Goal: Task Accomplishment & Management: Complete application form

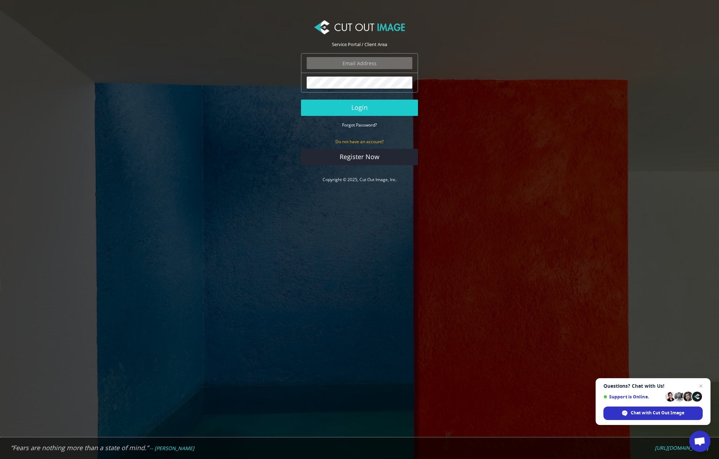
type input "admin@jamiegale.net"
click at [359, 107] on button "Login" at bounding box center [359, 108] width 117 height 16
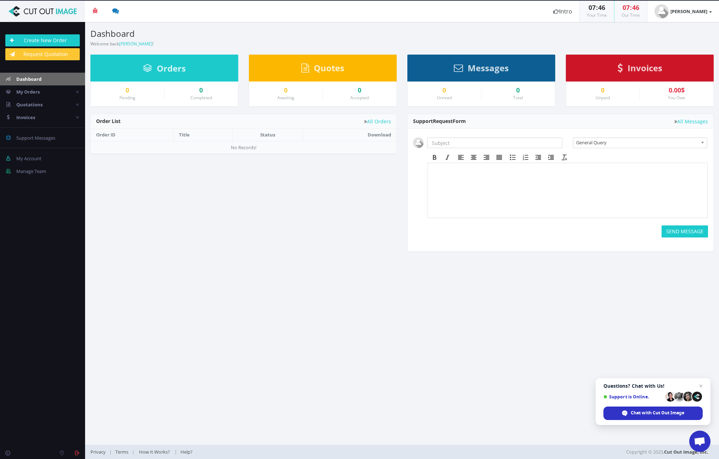
click at [599, 142] on span "General Query" at bounding box center [637, 142] width 122 height 9
click at [21, 90] on span "My Orders" at bounding box center [27, 92] width 23 height 6
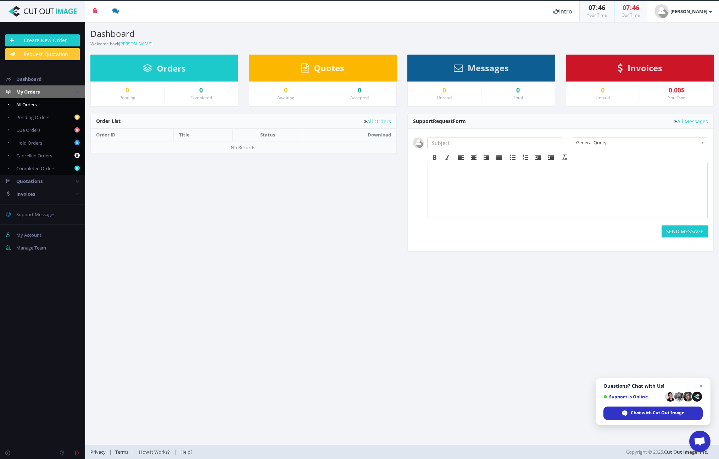
click at [23, 103] on span "All Orders" at bounding box center [26, 104] width 21 height 6
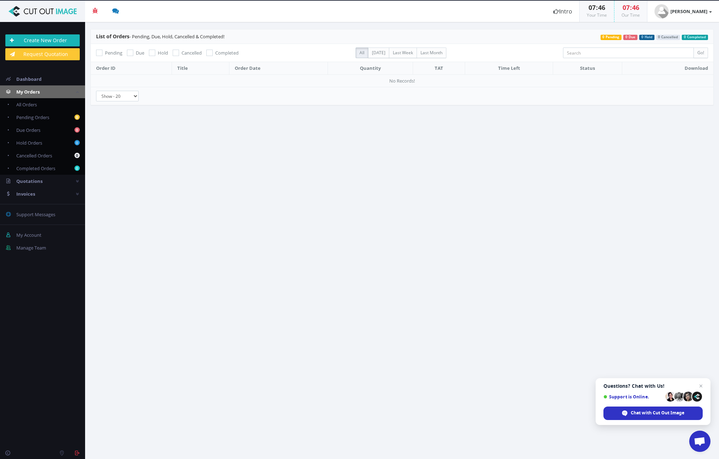
click at [44, 39] on link "Create New Order" at bounding box center [42, 40] width 74 height 12
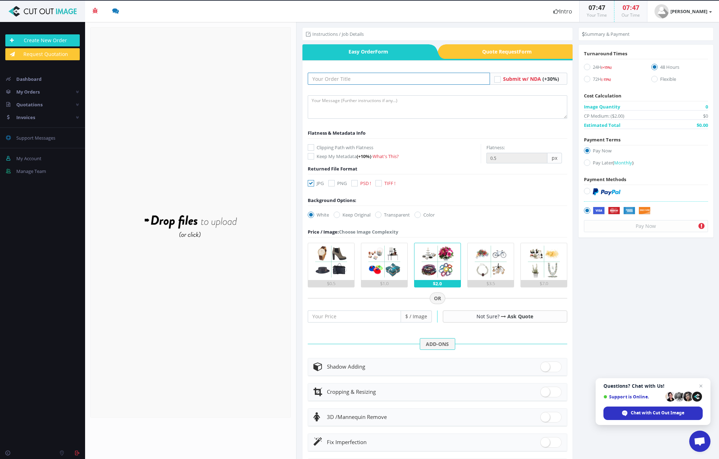
click at [347, 79] on input "text" at bounding box center [399, 79] width 182 height 12
type input "BGS 2025"
click at [334, 101] on textarea at bounding box center [437, 106] width 259 height 23
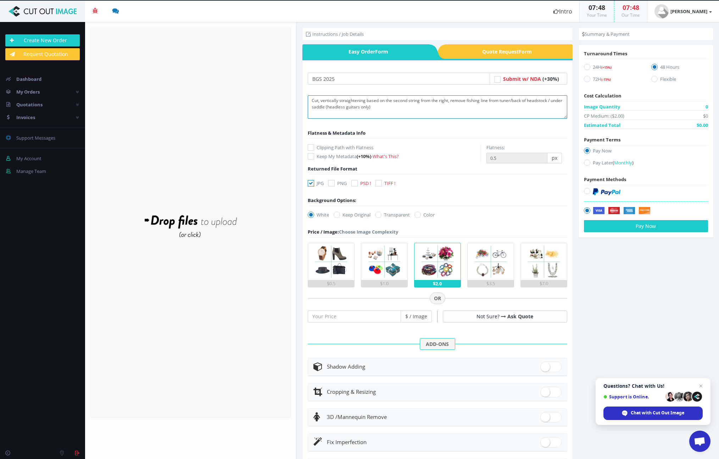
click at [549, 100] on textarea "Cut, vertically straightening based on the second string from the right, remove…" at bounding box center [437, 106] width 259 height 23
click at [312, 108] on textarea "Cut, vertically straightening based on the second string from the right, remove…" at bounding box center [437, 106] width 259 height 23
click at [414, 109] on textarea "Cut, vertically straightening based on the second string from the right, remove…" at bounding box center [437, 106] width 259 height 23
type textarea "Cut, vertically straightening based on the second string from the right, remove…"
click at [332, 184] on icon at bounding box center [331, 183] width 6 height 6
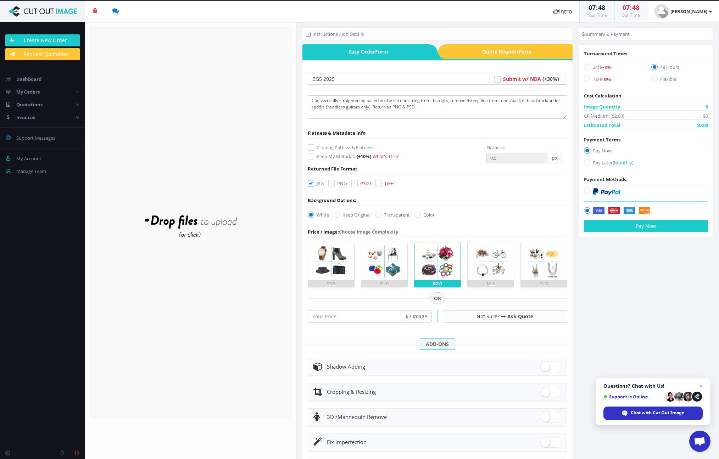
click at [332, 184] on input "PNG" at bounding box center [332, 183] width 5 height 5
checkbox input "true"
click at [311, 183] on icon at bounding box center [311, 183] width 6 height 6
click at [311, 183] on input "JPG" at bounding box center [311, 183] width 5 height 5
checkbox input "false"
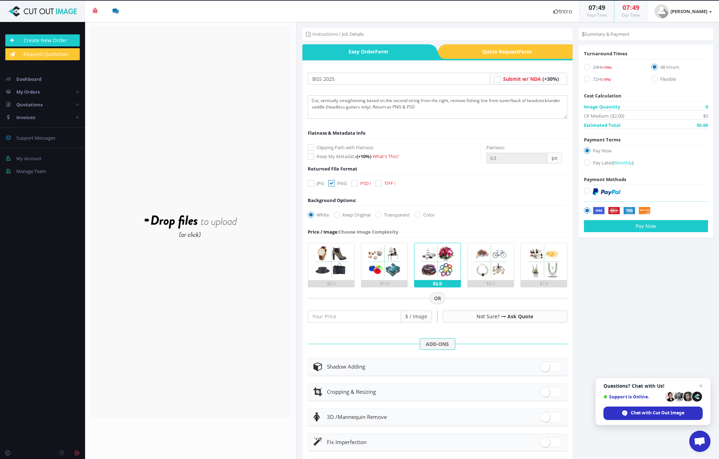
click at [357, 184] on icon at bounding box center [354, 183] width 6 height 6
click at [357, 184] on input "PSD !" at bounding box center [355, 183] width 5 height 5
checkbox input "true"
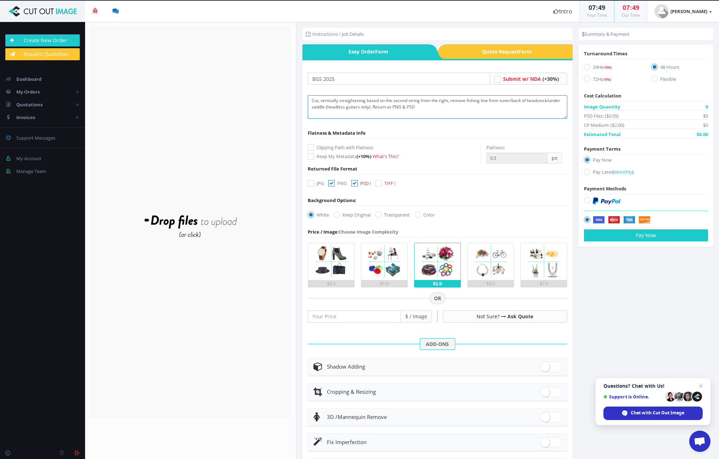
click at [456, 107] on textarea "Cut, vertically straightening based on the second string from the right, remove…" at bounding box center [437, 106] width 259 height 23
type textarea "Cut, vertically straightening based on the second string from the right, remove…"
click at [379, 216] on icon at bounding box center [378, 215] width 6 height 6
click at [379, 216] on input "Transparent" at bounding box center [379, 215] width 5 height 5
radio input "true"
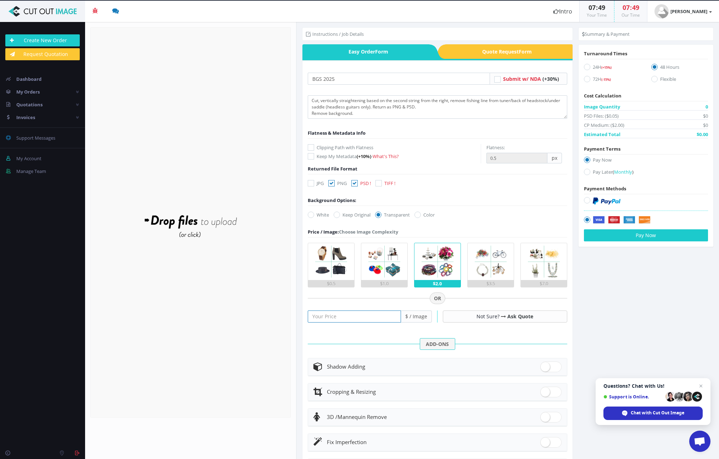
click at [382, 319] on input "number" at bounding box center [354, 317] width 93 height 12
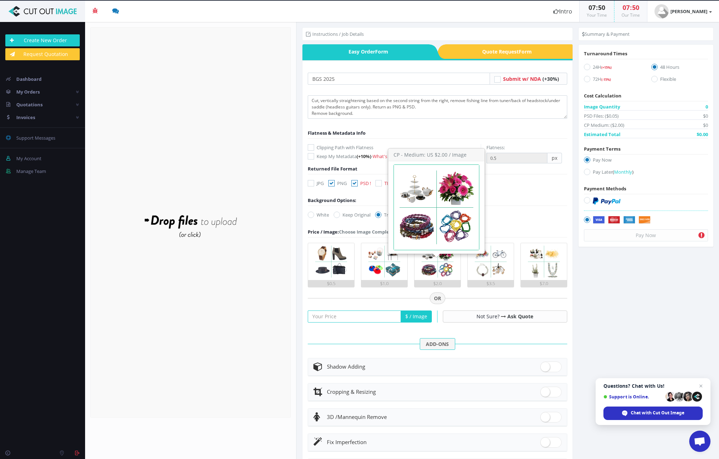
click at [438, 265] on img at bounding box center [437, 261] width 37 height 37
click at [0, 0] on input "$2.0" at bounding box center [0, 0] width 0 height 0
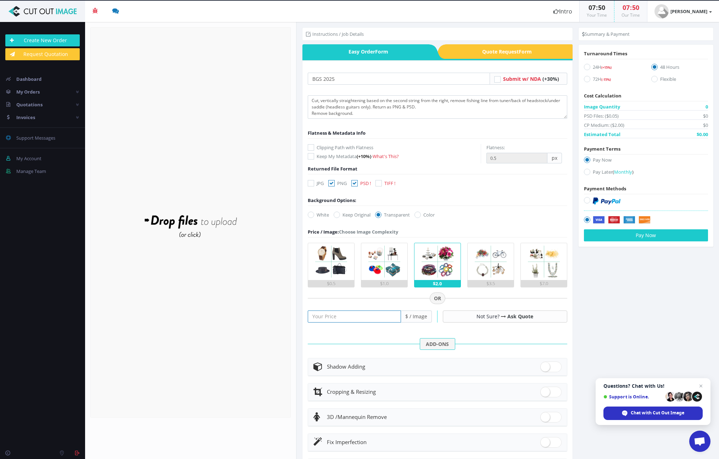
type input "0.5"
click at [393, 314] on input "0.5" at bounding box center [354, 317] width 93 height 12
click at [393, 317] on input "0.5" at bounding box center [354, 317] width 93 height 12
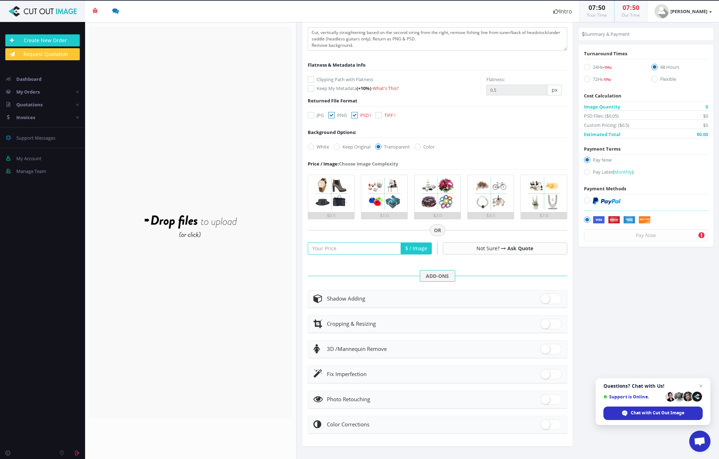
scroll to position [68, 0]
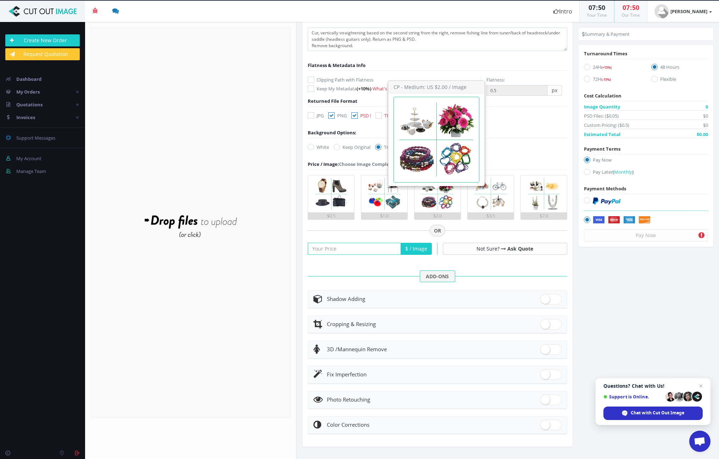
click at [438, 202] on img at bounding box center [437, 193] width 37 height 37
click at [0, 0] on input "$2.0" at bounding box center [0, 0] width 0 height 0
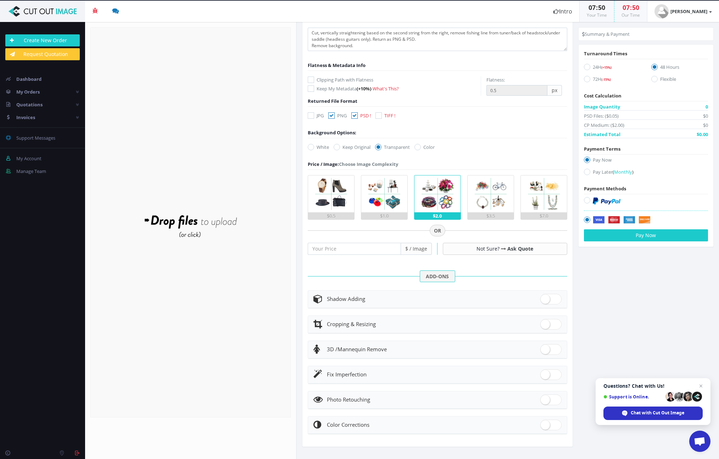
click at [549, 376] on span at bounding box center [550, 374] width 21 height 11
click at [545, 375] on input "checkbox" at bounding box center [542, 373] width 5 height 5
checkbox input "true"
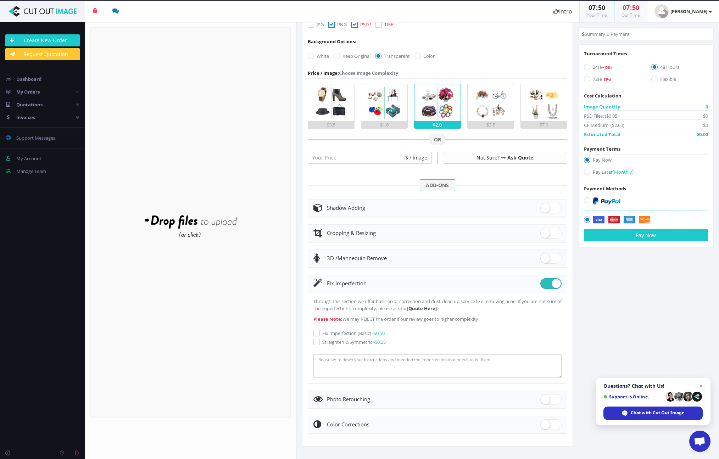
scroll to position [158, 0]
click at [317, 341] on icon at bounding box center [316, 342] width 6 height 6
click at [317, 341] on input "Straighten & Symmetric - $0.25" at bounding box center [317, 342] width 5 height 5
checkbox input "true"
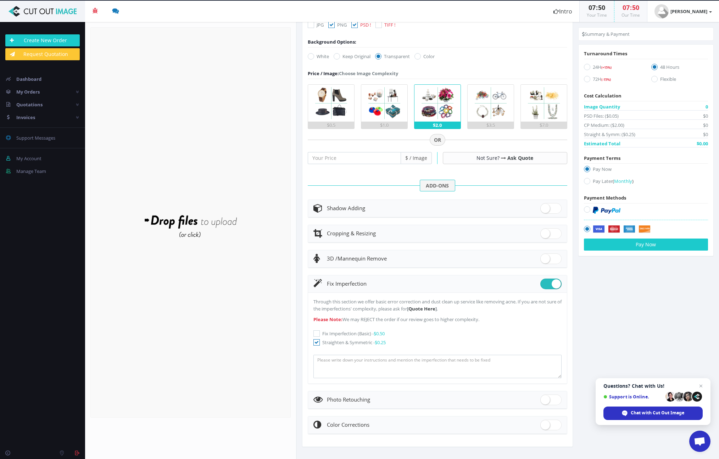
click at [544, 284] on span at bounding box center [550, 284] width 21 height 11
click at [544, 284] on input "checkbox" at bounding box center [542, 282] width 5 height 5
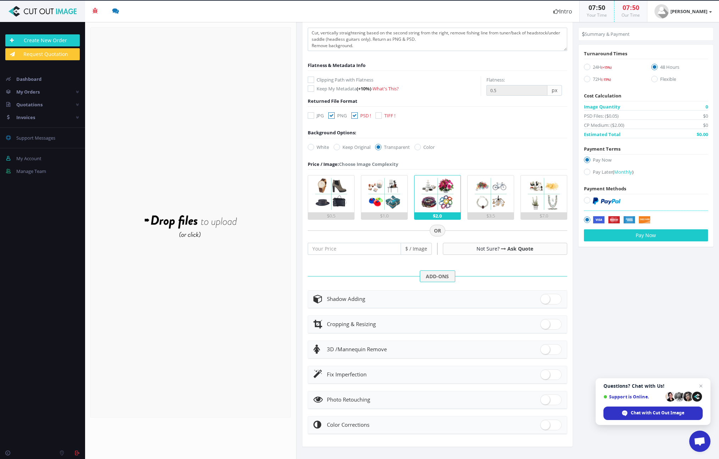
click at [530, 375] on div "Fix Imperfection" at bounding box center [437, 375] width 248 height 10
click at [552, 376] on span at bounding box center [550, 374] width 21 height 11
click at [545, 375] on input "checkbox" at bounding box center [542, 373] width 5 height 5
checkbox input "true"
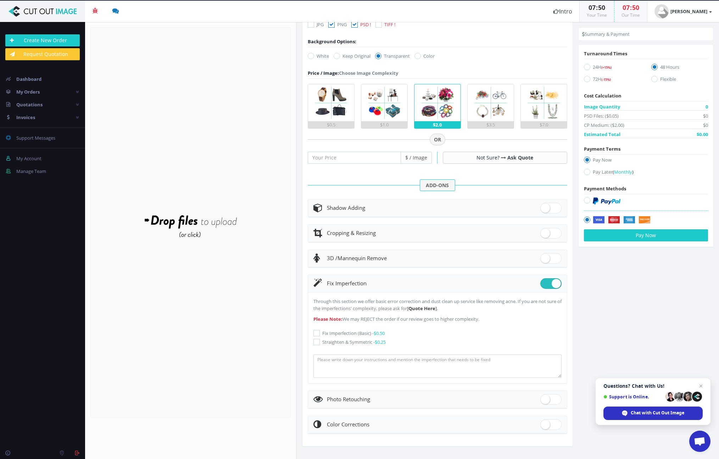
scroll to position [158, 0]
click at [315, 342] on icon at bounding box center [316, 342] width 6 height 6
click at [315, 342] on input "Straighten & Symmetric - $0.25" at bounding box center [317, 342] width 5 height 5
checkbox input "true"
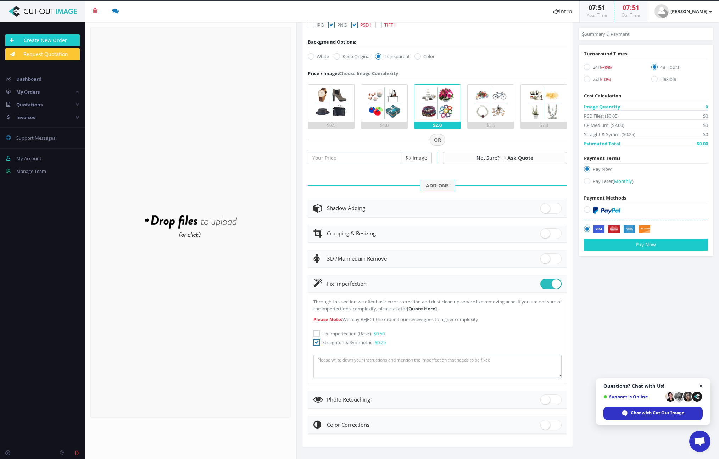
click at [702, 387] on span "Open chat" at bounding box center [701, 386] width 9 height 9
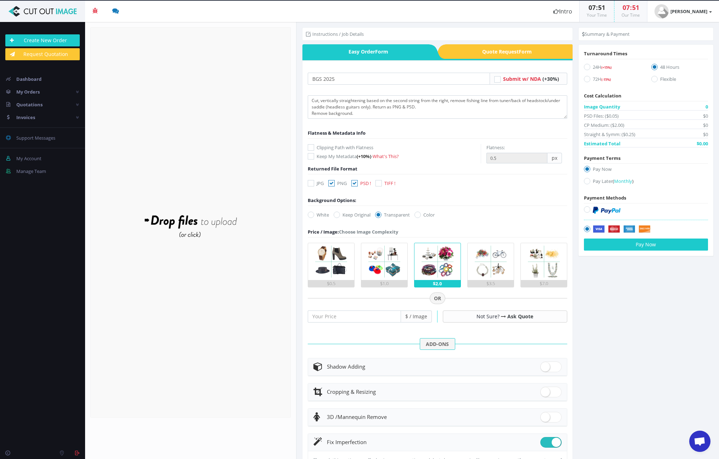
scroll to position [0, 0]
click at [373, 114] on textarea "Cut, vertically straightening based on the second string from the right, remove…" at bounding box center [437, 106] width 259 height 23
click at [311, 101] on textarea "Cut, vertically straightening based on the second string from the right, remove…" at bounding box center [437, 106] width 259 height 23
paste textarea "OI-FT-N-00251-20250808/C"
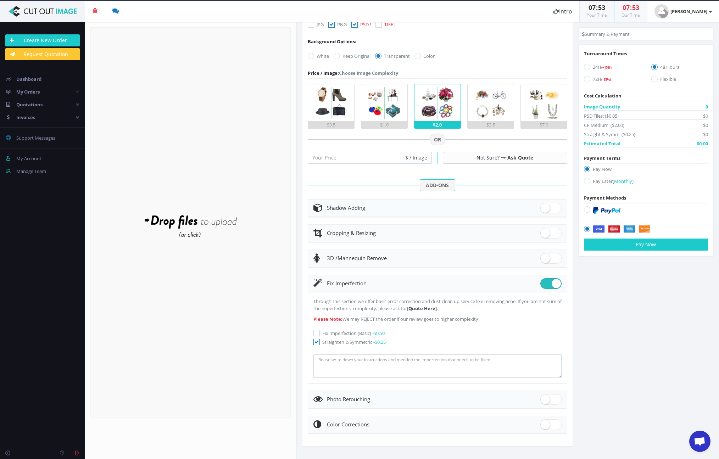
scroll to position [158, 0]
type textarea "See Quote COI-FT-N-00251-20250808/ Cut, vertically straightening based on the s…"
click at [317, 342] on icon at bounding box center [316, 342] width 6 height 6
click at [317, 342] on input "Straighten & Symmetric - $0.25" at bounding box center [317, 342] width 5 height 5
checkbox input "false"
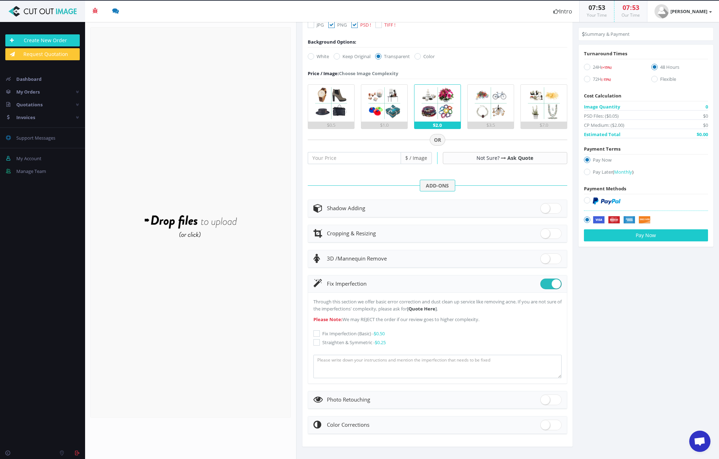
click at [544, 286] on span at bounding box center [550, 284] width 21 height 11
click at [544, 285] on input "checkbox" at bounding box center [542, 282] width 5 height 5
checkbox input "false"
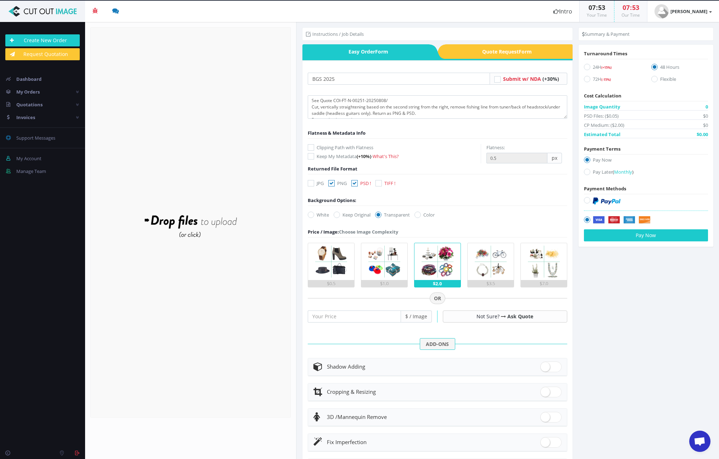
scroll to position [0, 0]
click at [395, 100] on textarea "See Quote COI-FT-N-00251-20250808/ Cut, vertically straightening based on the s…" at bounding box center [437, 106] width 259 height 23
type textarea "See Quote COI-FT-N-00251-20250808/ $2/image Cut, vertically straightening based…"
click at [356, 34] on li "Instructions / Job Details" at bounding box center [335, 33] width 58 height 7
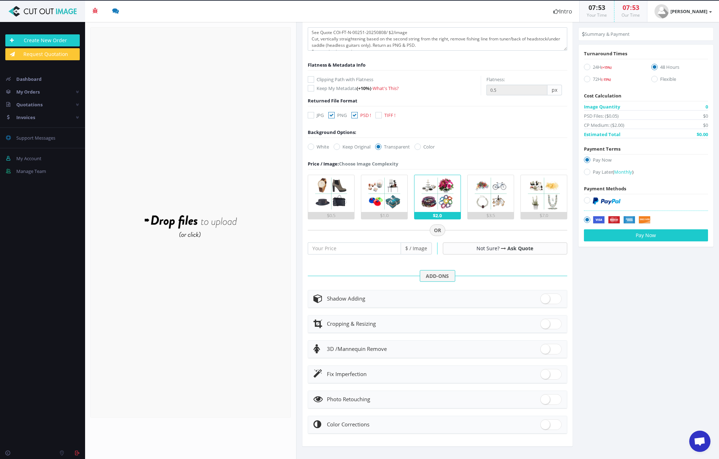
scroll to position [68, 0]
click at [189, 235] on div "Drop files here to upload" at bounding box center [190, 223] width 152 height 44
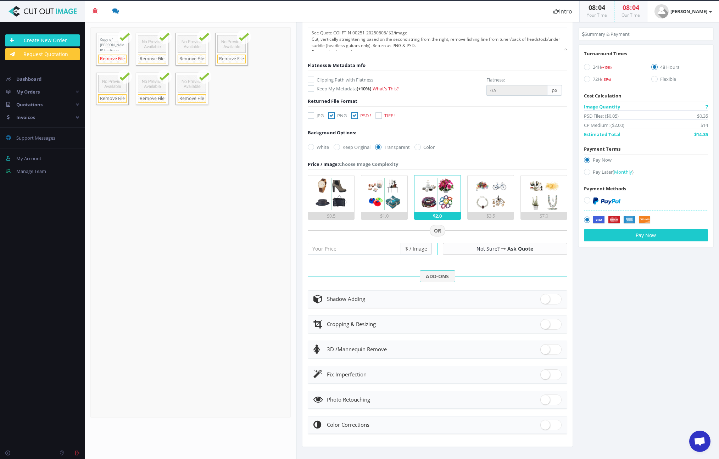
click at [110, 58] on link "Remove File" at bounding box center [112, 59] width 28 height 9
click at [110, 58] on link "Removing.." at bounding box center [112, 59] width 28 height 9
click at [154, 60] on link "Remove File" at bounding box center [152, 59] width 28 height 9
click at [194, 59] on link "Remove File" at bounding box center [192, 59] width 28 height 9
click at [230, 61] on link "Remove File" at bounding box center [231, 59] width 28 height 9
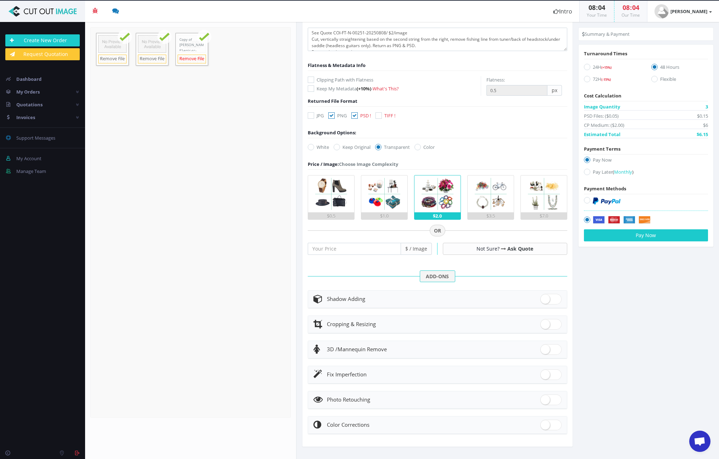
click at [186, 59] on link "Remove File" at bounding box center [192, 59] width 28 height 9
click at [152, 58] on link "Remove File" at bounding box center [152, 59] width 28 height 9
click at [117, 60] on link "Remove File" at bounding box center [112, 59] width 28 height 9
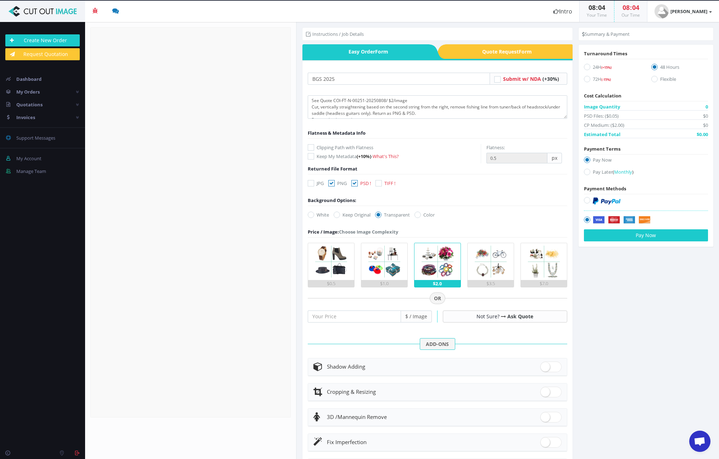
scroll to position [0, 0]
click at [180, 244] on div "Drop files here to upload" at bounding box center [190, 223] width 152 height 44
click at [56, 103] on link "Quotations" at bounding box center [42, 104] width 85 height 13
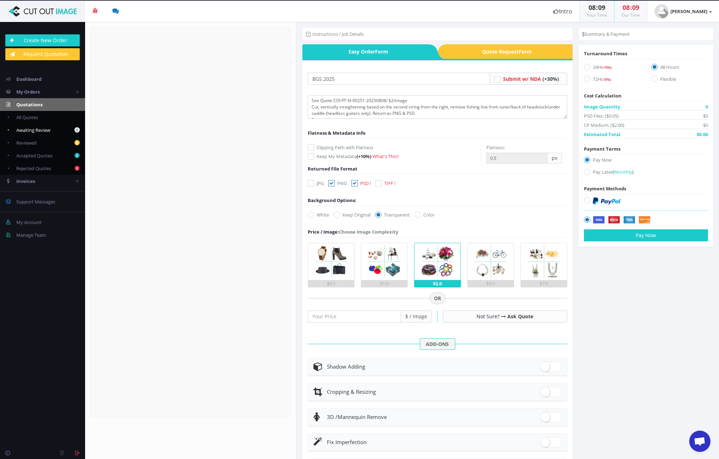
click at [34, 129] on span "Awaiting Review" at bounding box center [33, 130] width 34 height 6
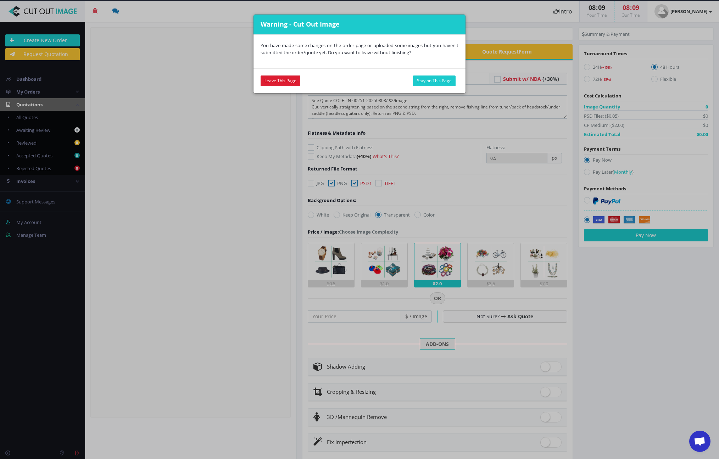
click at [286, 82] on link "Leave This Page" at bounding box center [281, 81] width 40 height 11
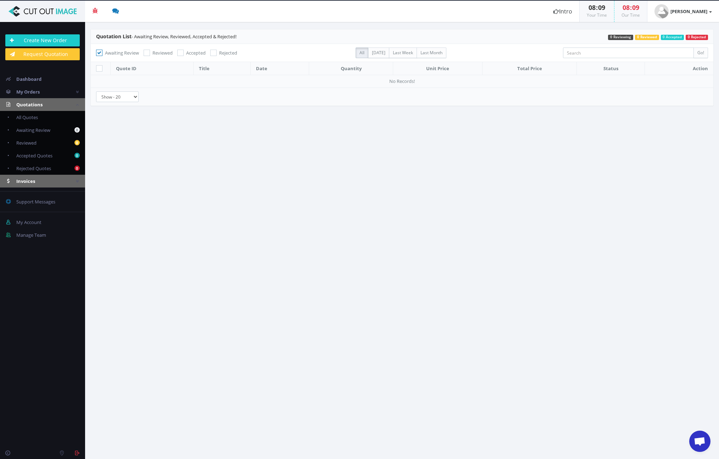
click at [42, 182] on link "Invoices" at bounding box center [42, 181] width 85 height 13
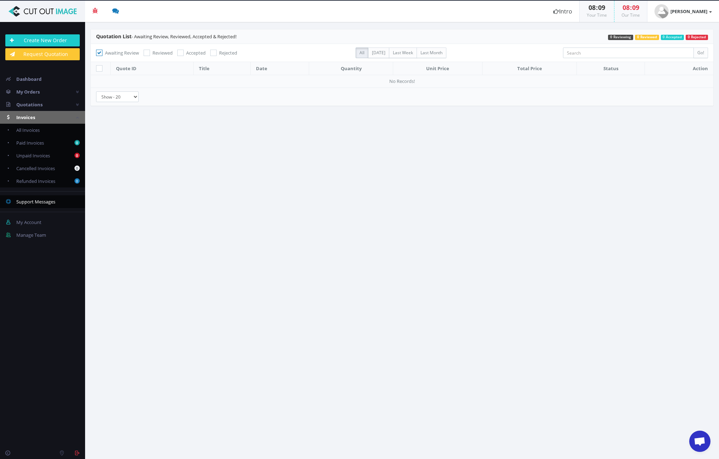
click at [35, 203] on span "Support Messages" at bounding box center [35, 202] width 39 height 6
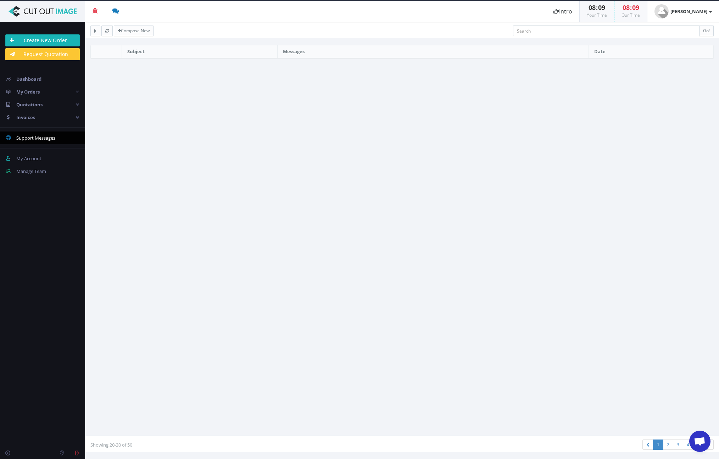
click at [29, 41] on link "Create New Order" at bounding box center [42, 40] width 74 height 12
